Goal: Information Seeking & Learning: Learn about a topic

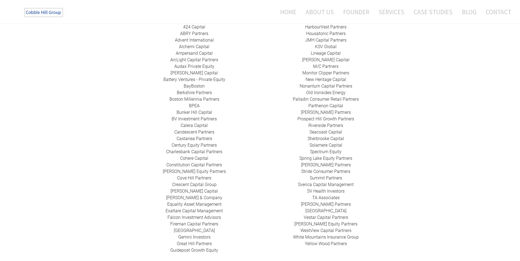
click at [325, 176] on link "Summit Partners" at bounding box center [326, 178] width 32 height 5
click at [322, 64] on link "​M/C Partners" at bounding box center [325, 66] width 25 height 5
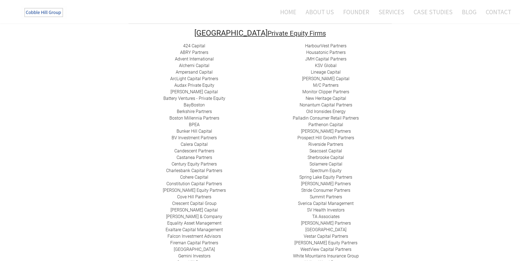
scroll to position [110, 0]
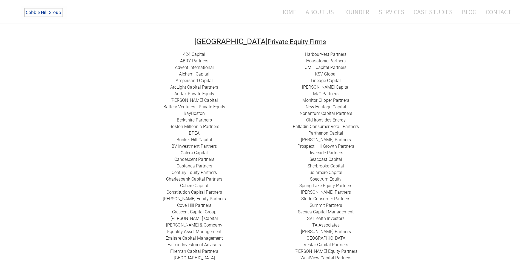
click at [191, 242] on link "​Falcon Investment Advisors" at bounding box center [193, 244] width 53 height 5
click at [188, 98] on link "[PERSON_NAME] Capital" at bounding box center [193, 100] width 47 height 5
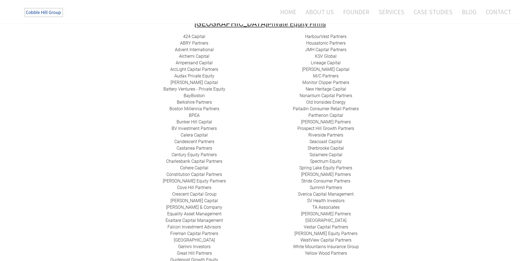
scroll to position [137, 0]
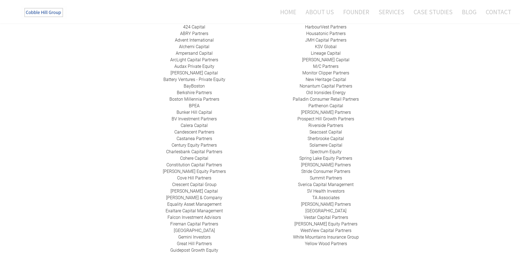
click at [201, 136] on link "​Castanea Partners" at bounding box center [194, 138] width 36 height 5
click at [329, 228] on link "​WestView Capital Partners" at bounding box center [325, 230] width 51 height 5
click at [187, 215] on link "​Falcon Investment Advisors" at bounding box center [193, 217] width 53 height 5
click at [318, 215] on link "​Vestar Capital Partners" at bounding box center [326, 217] width 44 height 5
click at [328, 209] on link "​[GEOGRAPHIC_DATA]" at bounding box center [325, 211] width 41 height 5
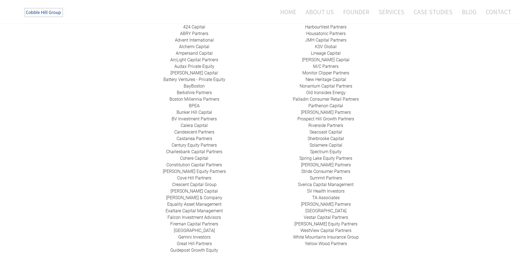
click at [324, 202] on link "[PERSON_NAME] Partners" at bounding box center [326, 204] width 50 height 5
click at [324, 195] on link "​ TA Associates" at bounding box center [325, 197] width 27 height 5
click at [324, 176] on link "Summit Partners" at bounding box center [326, 178] width 32 height 5
click at [319, 149] on link "Spectrum Equity" at bounding box center [326, 151] width 32 height 5
click at [318, 110] on link "​[PERSON_NAME] Partners" at bounding box center [326, 112] width 50 height 5
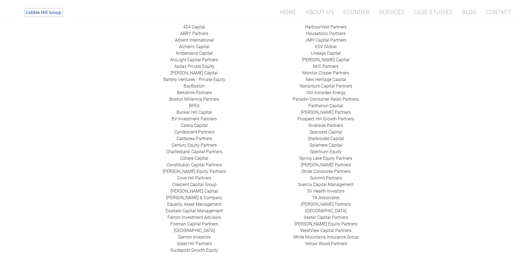
click at [323, 70] on link "​Monitor Clipper Partners" at bounding box center [325, 72] width 47 height 5
click at [323, 64] on link "​M/C Partners" at bounding box center [325, 66] width 25 height 5
click at [322, 44] on link "​KSV Global" at bounding box center [326, 46] width 22 height 5
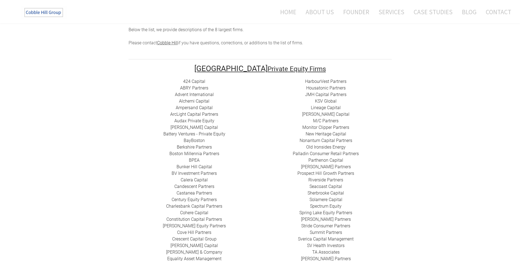
scroll to position [82, 0]
click at [323, 86] on link "Housatonic Partners" at bounding box center [325, 88] width 39 height 5
click at [324, 79] on link "HarbourVest Partners" at bounding box center [325, 81] width 41 height 5
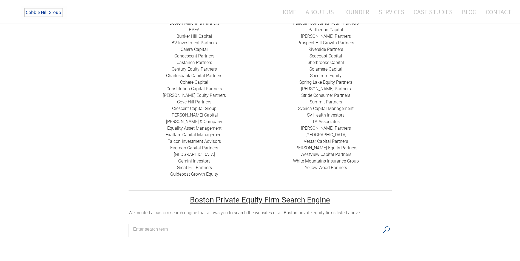
scroll to position [219, 0]
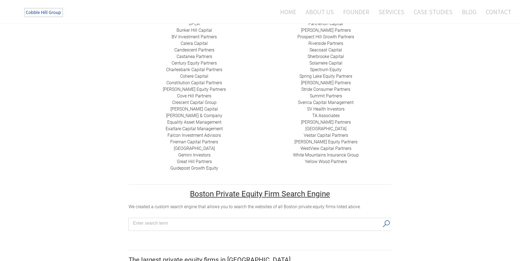
click at [189, 159] on link "Great Hill Partners ​" at bounding box center [194, 161] width 35 height 5
click at [188, 133] on link "​Falcon Investment Advisors" at bounding box center [193, 135] width 53 height 5
click at [183, 80] on link "Constitution Capital Partners" at bounding box center [194, 82] width 56 height 5
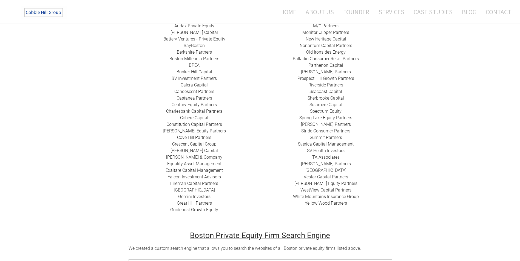
scroll to position [164, 0]
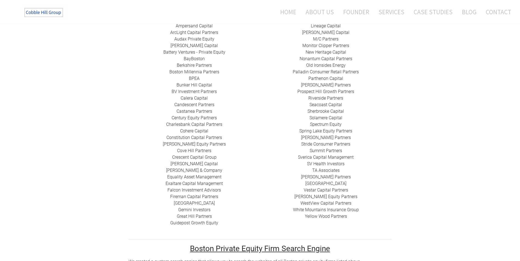
click at [321, 115] on link "Solamere Capital" at bounding box center [325, 117] width 33 height 5
click at [191, 201] on link "​[GEOGRAPHIC_DATA]" at bounding box center [194, 203] width 41 height 5
click at [193, 142] on link "​[PERSON_NAME] Equity Partners" at bounding box center [194, 144] width 63 height 5
click at [187, 161] on link "[PERSON_NAME] Capital" at bounding box center [193, 163] width 47 height 5
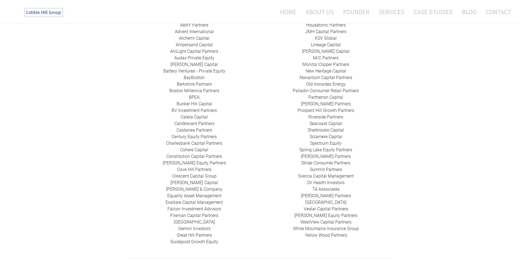
scroll to position [137, 0]
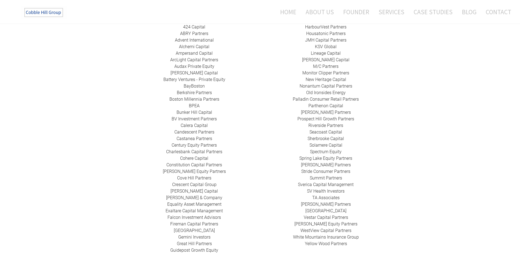
click at [193, 110] on link "​Bunker Hill Capital" at bounding box center [194, 112] width 36 height 5
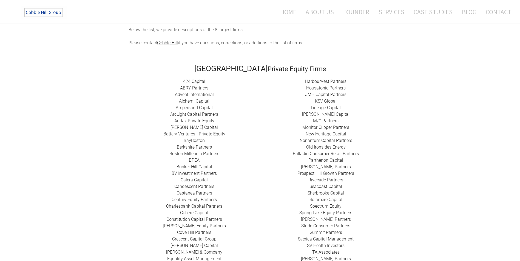
scroll to position [82, 0]
click at [187, 112] on link "​ArcLight Capital Partners" at bounding box center [194, 114] width 48 height 5
click at [189, 86] on link "​ABRY Partners" at bounding box center [194, 88] width 28 height 5
click at [193, 79] on link "424 Capital" at bounding box center [194, 81] width 22 height 5
click at [197, 158] on link "BPEA" at bounding box center [194, 160] width 11 height 5
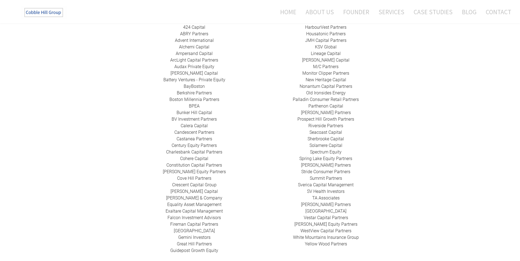
scroll to position [137, 0]
